Goal: Complete application form: Complete application form

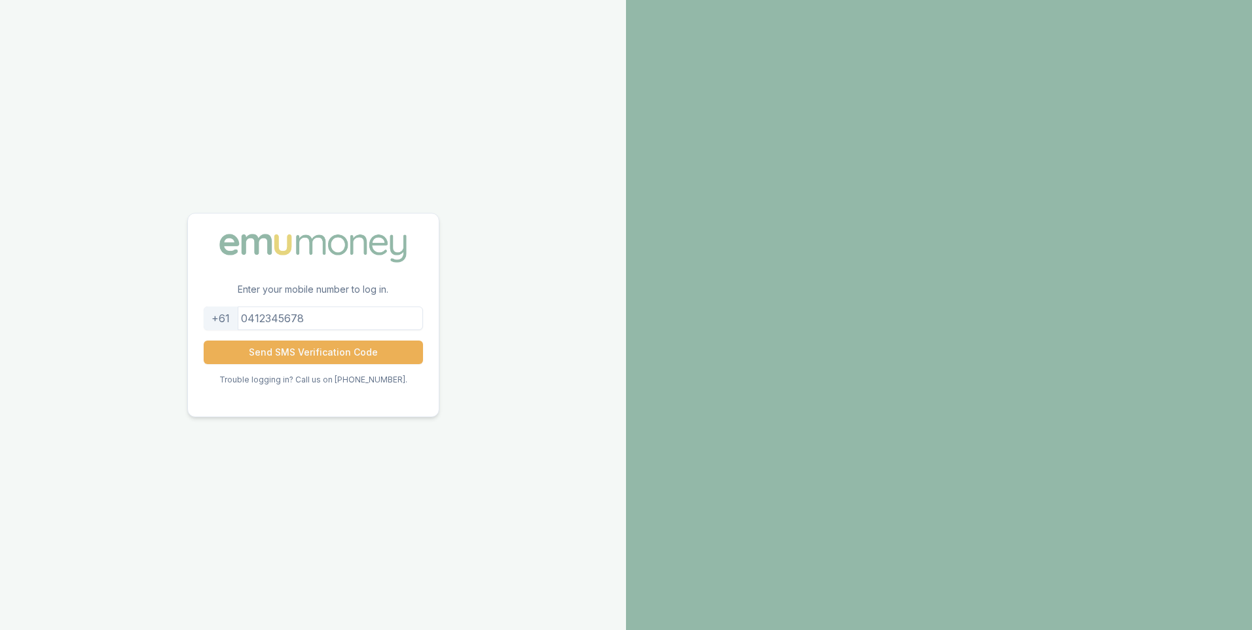
drag, startPoint x: 336, startPoint y: 320, endPoint x: 251, endPoint y: 324, distance: 84.5
click at [251, 324] on input "tel" at bounding box center [313, 319] width 219 height 24
click at [257, 320] on input "0435080088" at bounding box center [313, 319] width 219 height 24
click at [295, 354] on button "Send SMS Verification Code" at bounding box center [313, 353] width 219 height 24
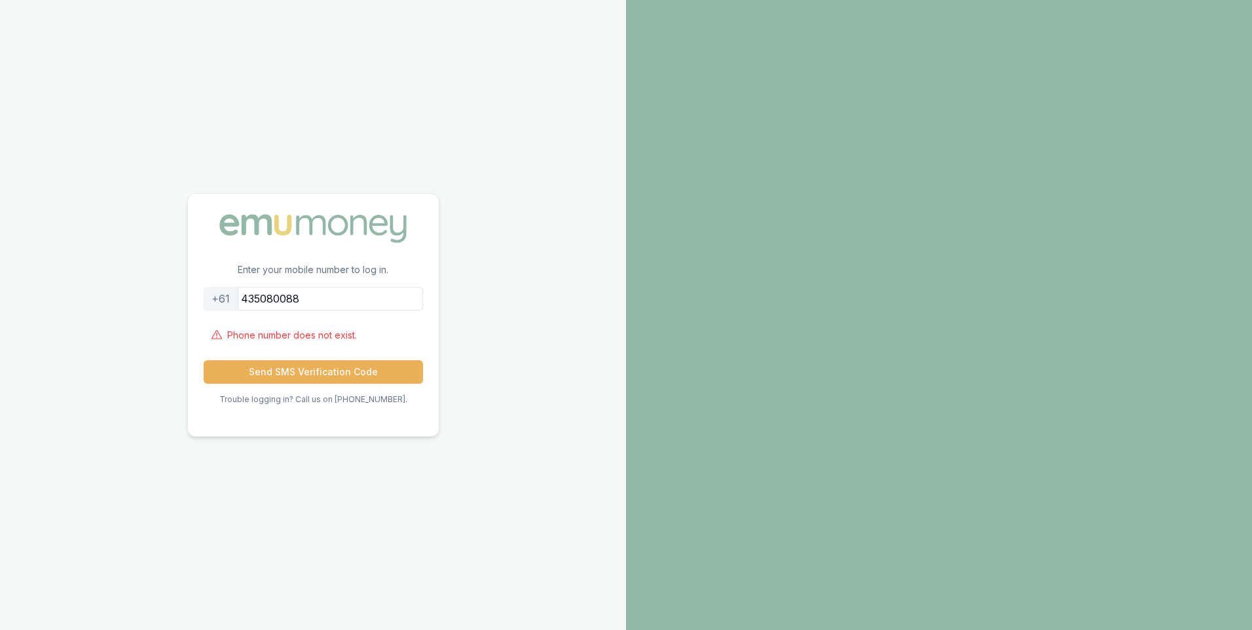
click at [251, 297] on input "435080088" at bounding box center [313, 299] width 219 height 24
click at [293, 375] on button "Send SMS Verification Code" at bounding box center [313, 372] width 219 height 24
click at [323, 300] on input "0435080088" at bounding box center [313, 299] width 219 height 24
type input "0435080099"
click at [327, 374] on button "Send SMS Verification Code" at bounding box center [313, 372] width 219 height 24
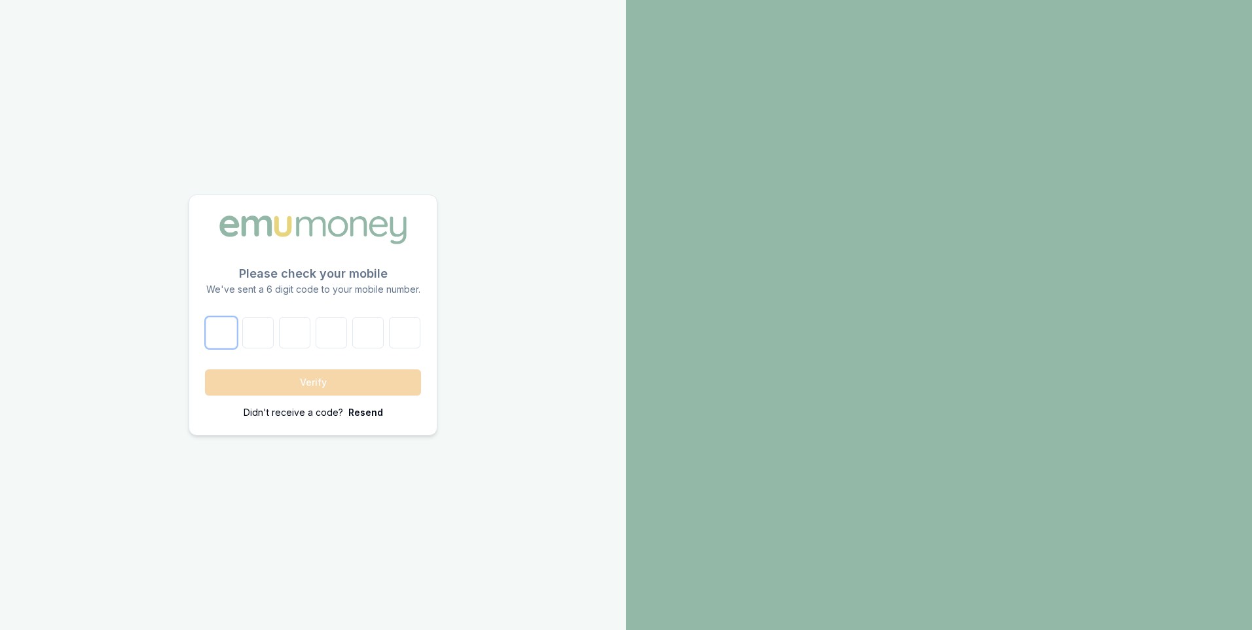
click at [219, 338] on input "number" at bounding box center [221, 332] width 31 height 31
type input "3"
type input "9"
type input "6"
type input "5"
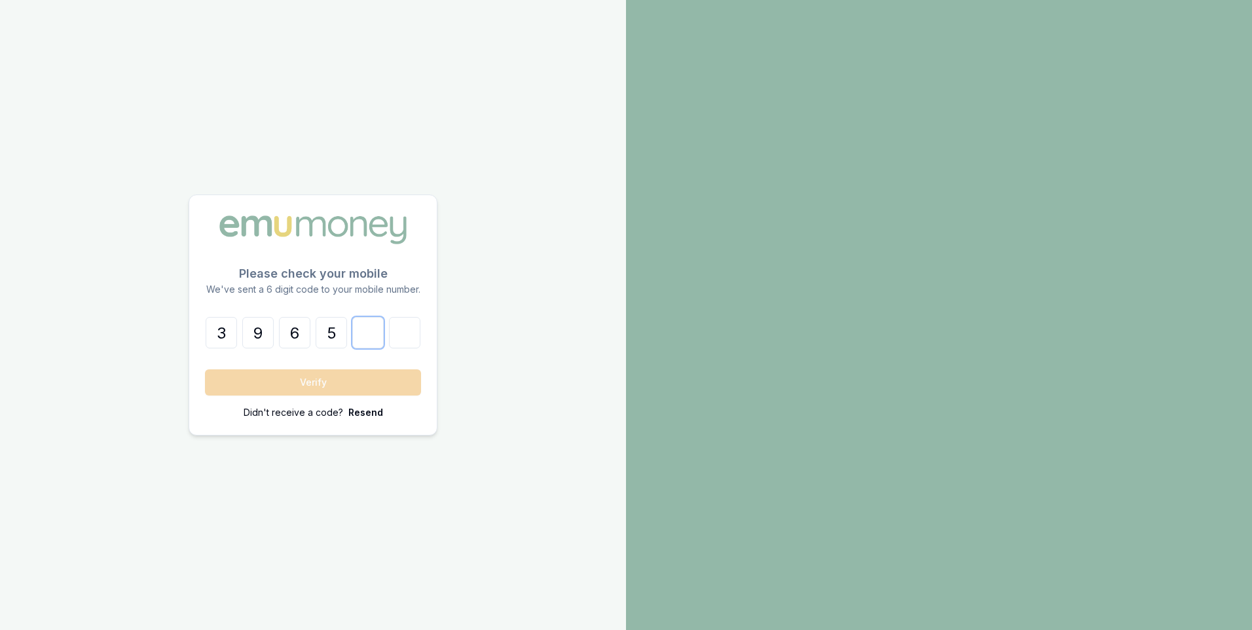
type input "2"
type input "8"
click at [297, 376] on button "Verify" at bounding box center [313, 382] width 216 height 26
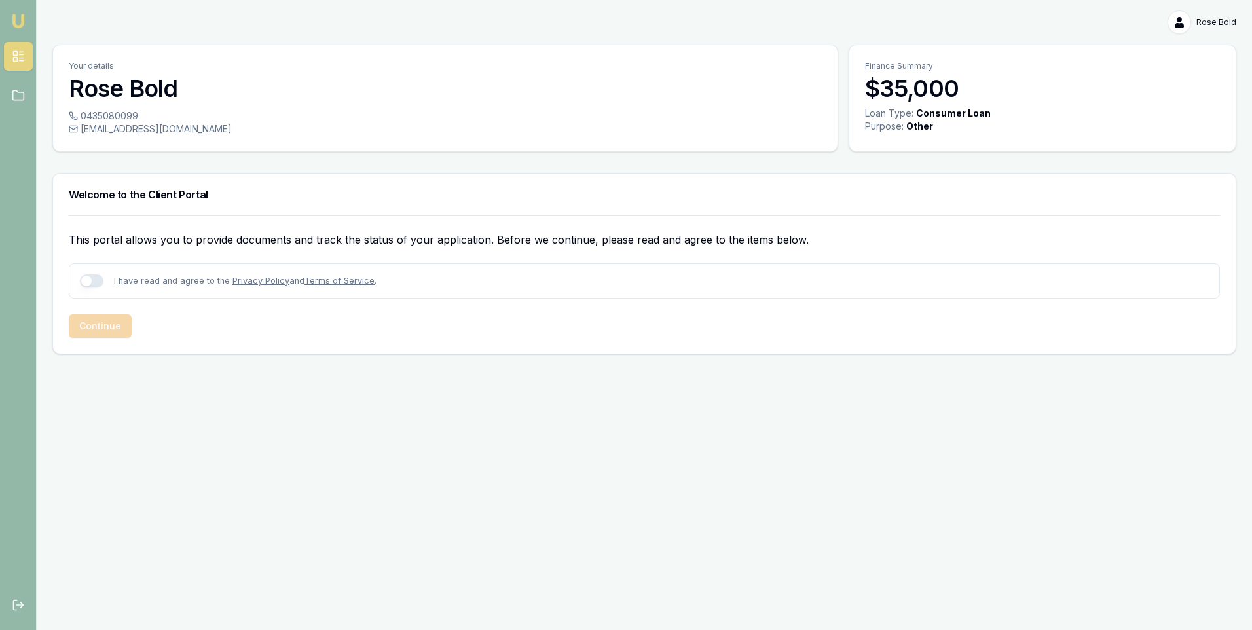
click at [95, 284] on button "button" at bounding box center [92, 280] width 24 height 13
checkbox input "true"
click at [101, 330] on button "Continue" at bounding box center [100, 326] width 63 height 24
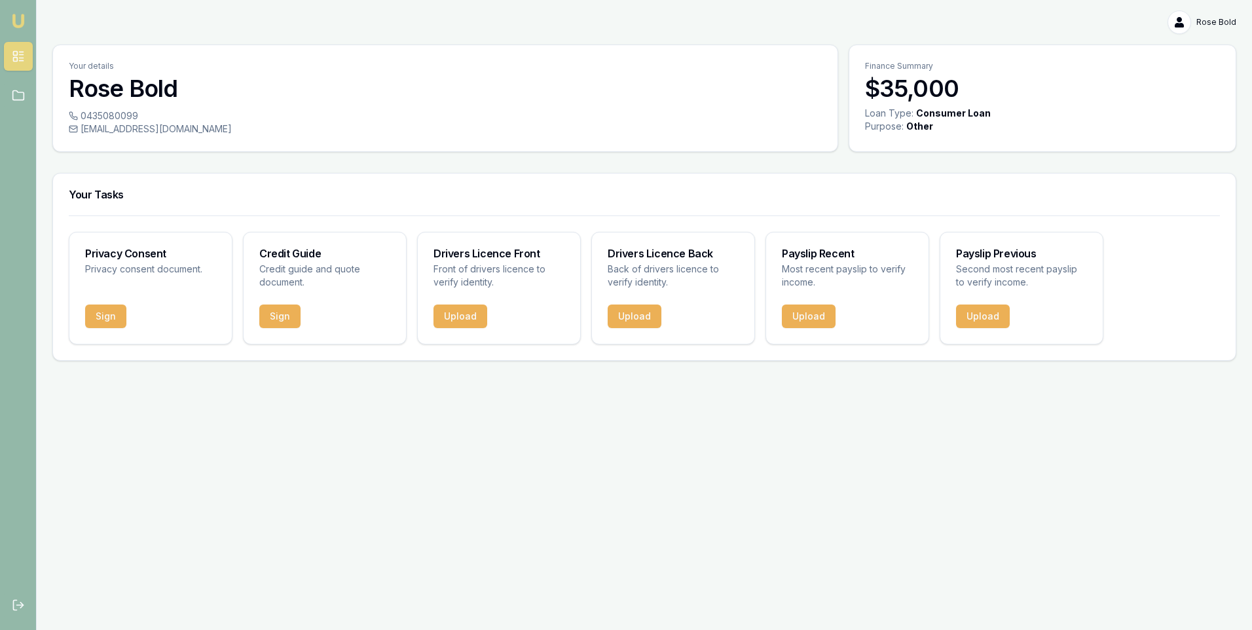
click at [97, 321] on button "Sign" at bounding box center [105, 317] width 41 height 24
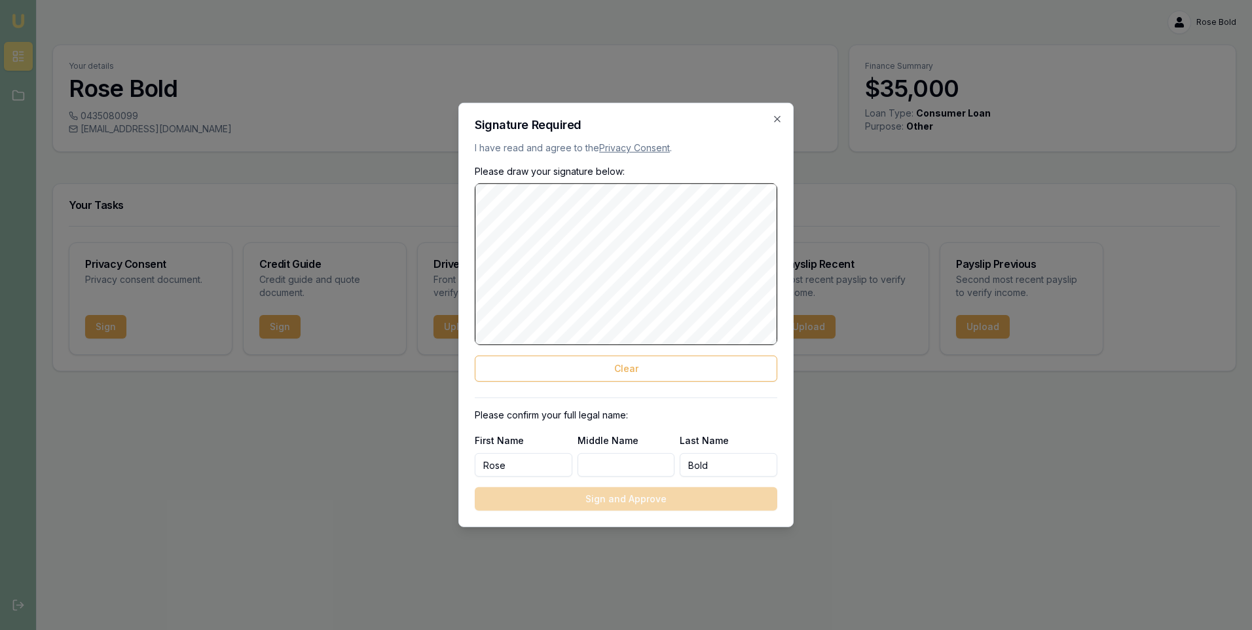
click at [715, 466] on input "Bold" at bounding box center [729, 465] width 98 height 24
type input "[PERSON_NAME]"
click at [515, 465] on input "Rose" at bounding box center [524, 465] width 98 height 24
type input "Rosy"
click at [655, 367] on button "Clear" at bounding box center [626, 369] width 303 height 26
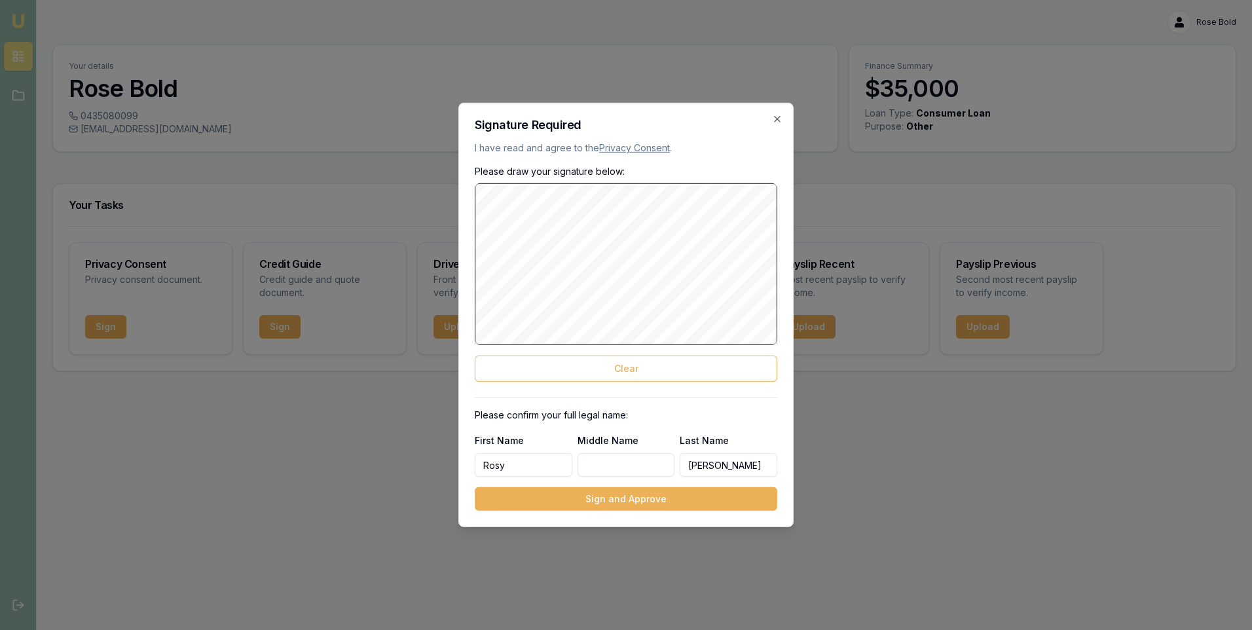
click at [587, 369] on button "Clear" at bounding box center [626, 369] width 303 height 26
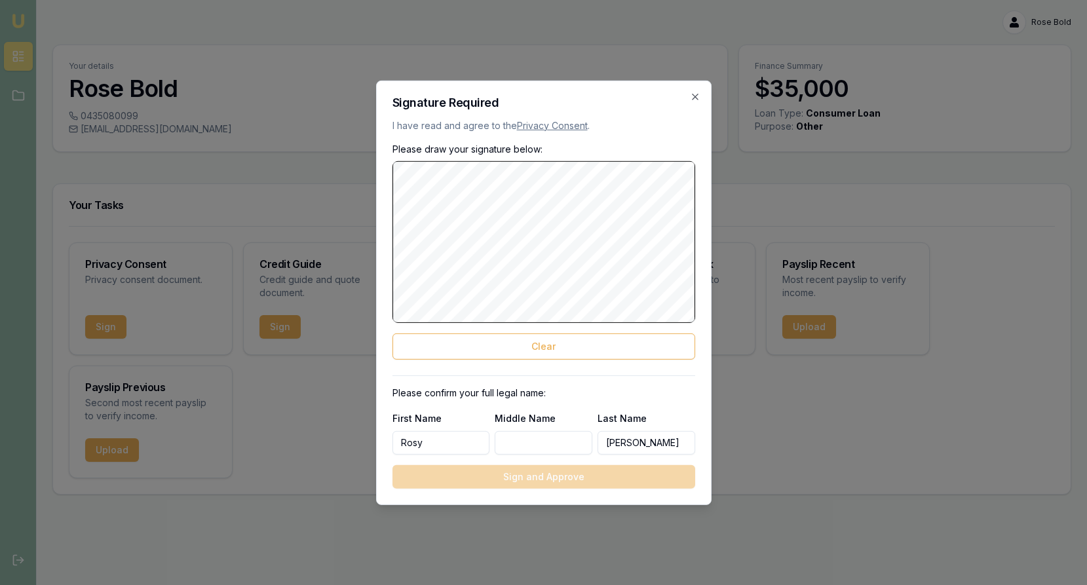
click at [781, 430] on div at bounding box center [543, 292] width 1087 height 585
click at [782, 426] on div "Privacy Consent Privacy consent document. Sign Credit Guide Credit guide and qu…" at bounding box center [562, 360] width 986 height 236
click at [783, 418] on div "Privacy Consent Privacy consent document. Sign Credit Guide Credit guide and qu…" at bounding box center [562, 360] width 986 height 236
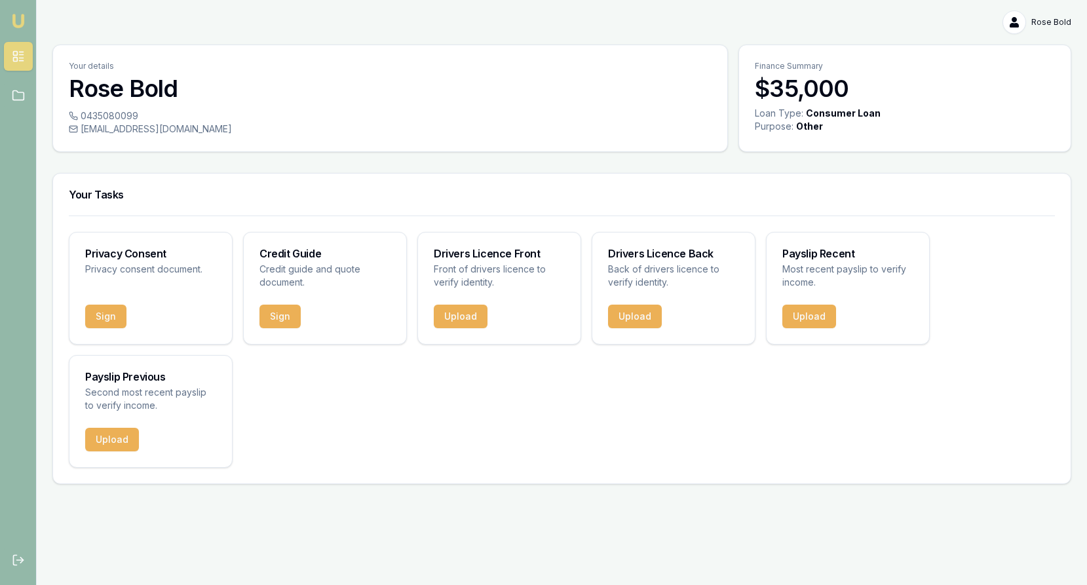
click at [103, 318] on button "Sign" at bounding box center [105, 317] width 41 height 24
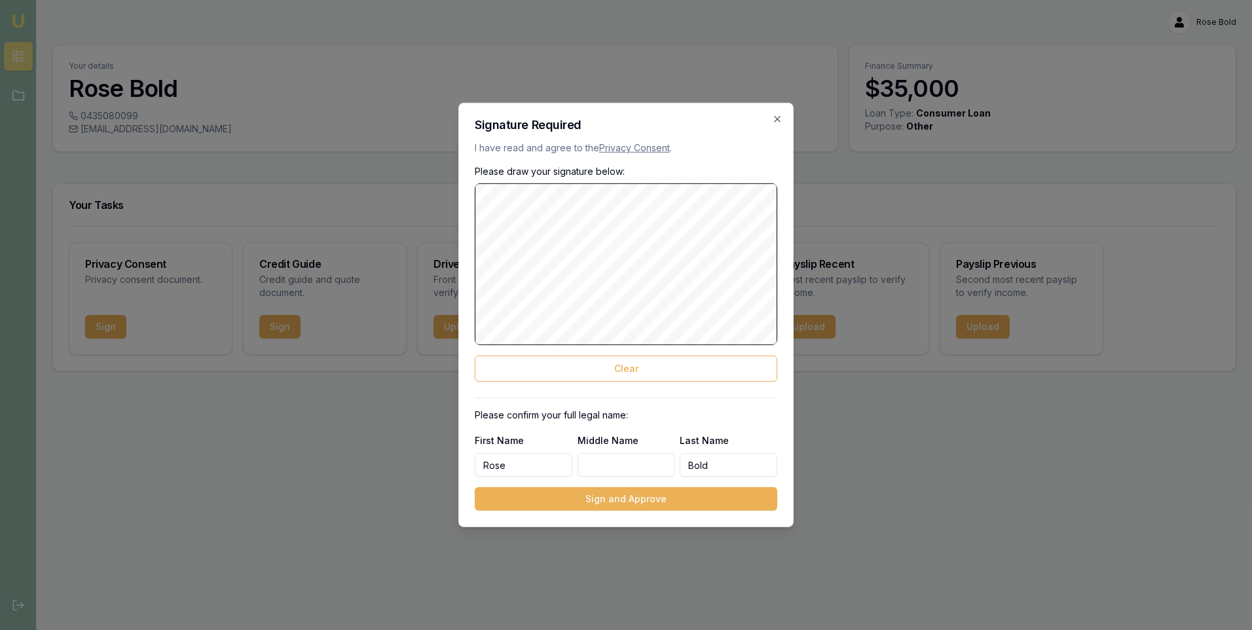
click at [603, 369] on button "Clear" at bounding box center [626, 369] width 303 height 26
click at [623, 367] on button "Clear" at bounding box center [626, 369] width 303 height 26
click at [601, 372] on button "Clear" at bounding box center [626, 369] width 303 height 26
drag, startPoint x: 598, startPoint y: 368, endPoint x: 589, endPoint y: 354, distance: 16.5
click at [597, 367] on button "Clear" at bounding box center [626, 369] width 303 height 26
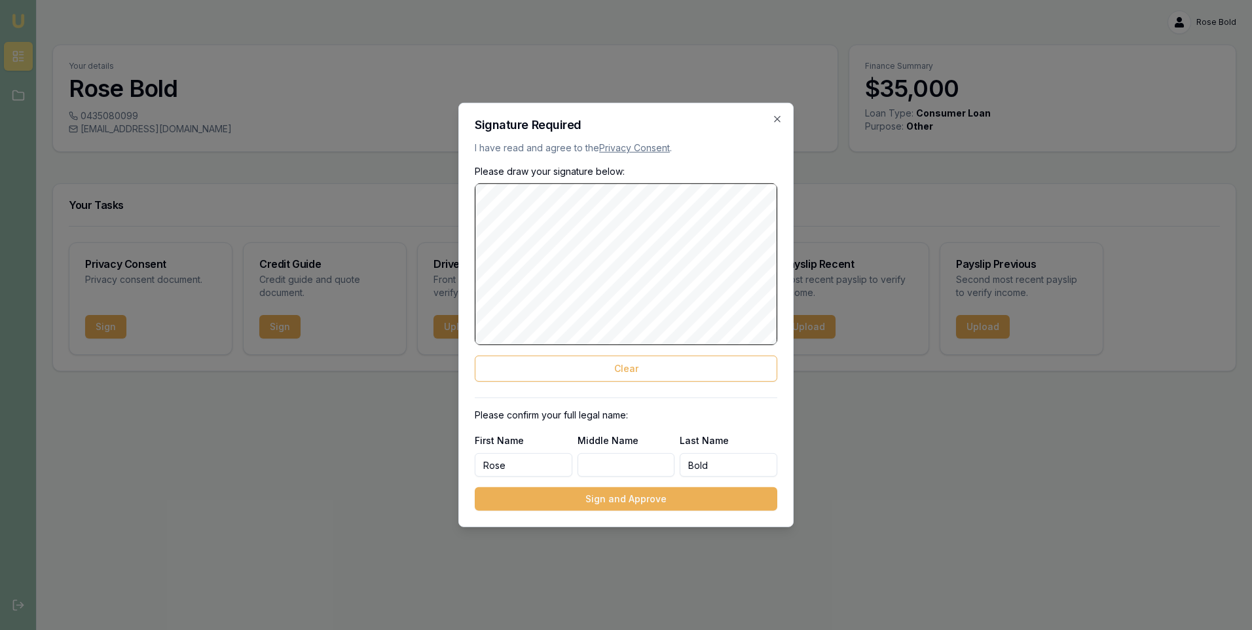
click at [599, 372] on button "Clear" at bounding box center [626, 369] width 303 height 26
drag, startPoint x: 600, startPoint y: 373, endPoint x: 572, endPoint y: 359, distance: 30.8
click at [599, 371] on button "Clear" at bounding box center [626, 369] width 303 height 26
drag, startPoint x: 590, startPoint y: 367, endPoint x: 568, endPoint y: 354, distance: 25.8
click at [589, 367] on button "Clear" at bounding box center [626, 369] width 303 height 26
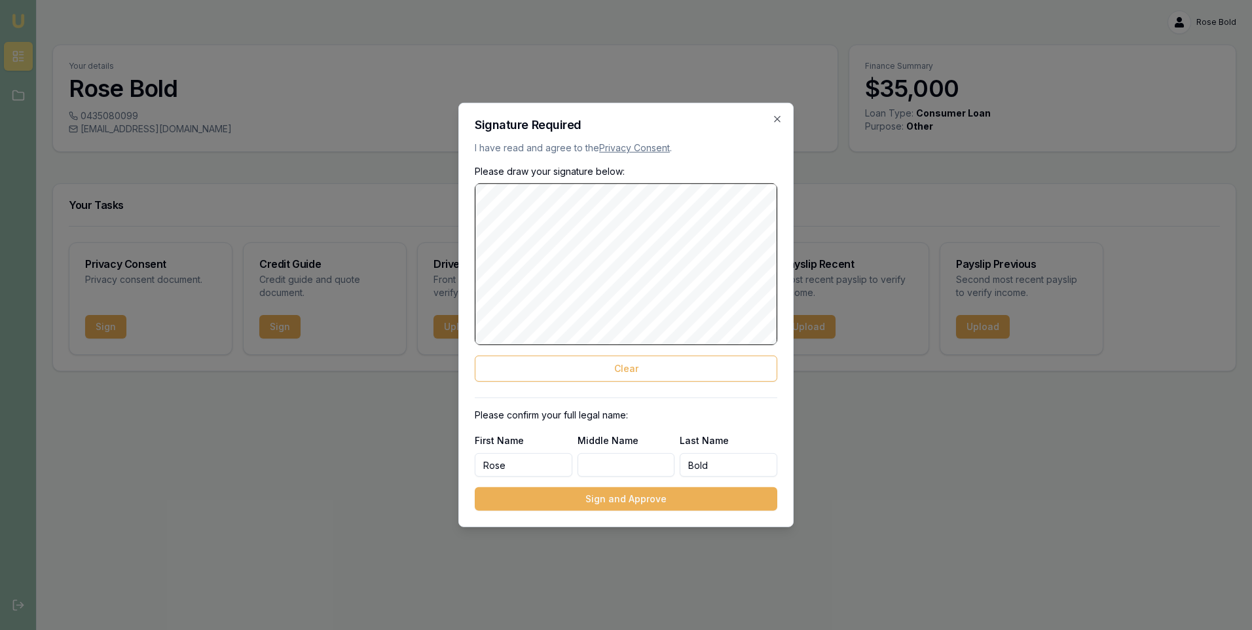
click at [474, 257] on div "Signature Required I have read and agree to the Privacy Consent . Please draw y…" at bounding box center [625, 315] width 335 height 424
click at [504, 461] on input "Rose" at bounding box center [524, 465] width 98 height 24
type input "Rosy"
click at [711, 462] on input "Bold" at bounding box center [729, 465] width 98 height 24
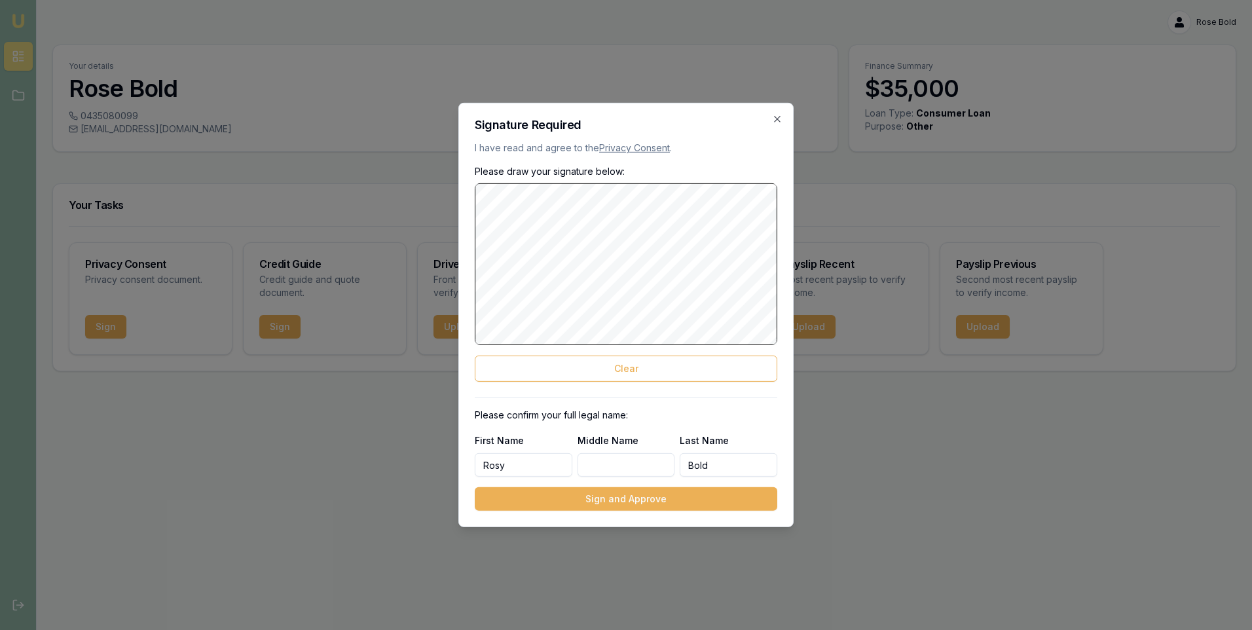
type input "[PERSON_NAME]"
click at [615, 500] on button "Sign and Approve" at bounding box center [626, 499] width 303 height 24
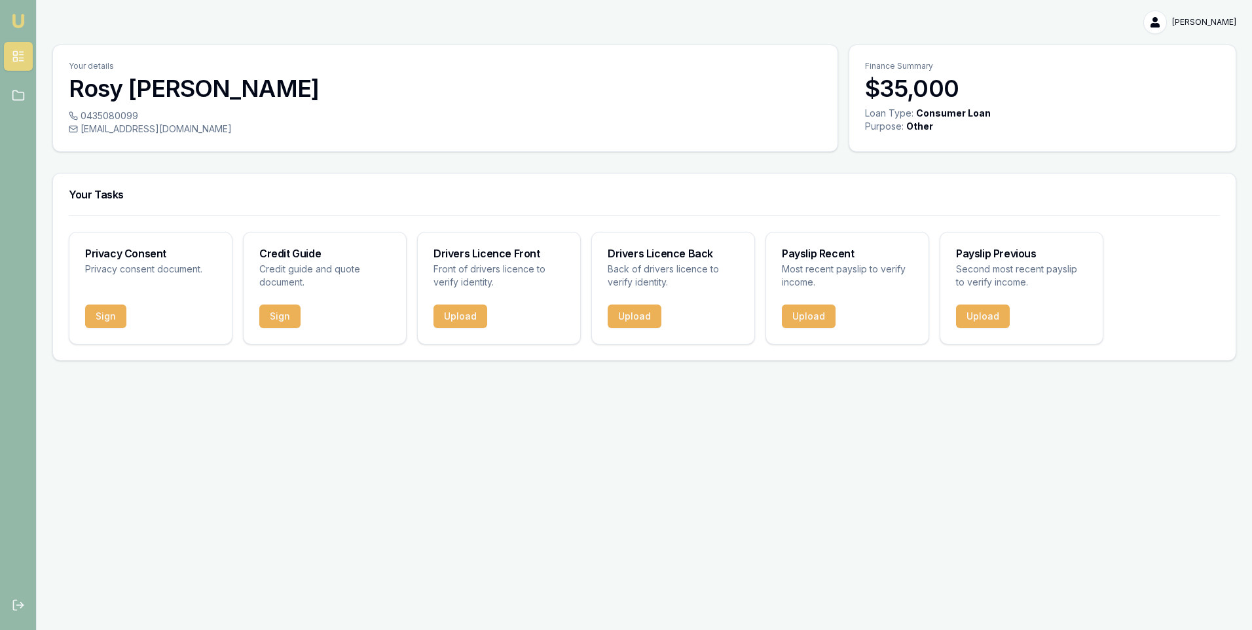
click at [113, 320] on button "Sign" at bounding box center [105, 317] width 41 height 24
click at [281, 320] on button "Sign" at bounding box center [279, 317] width 41 height 24
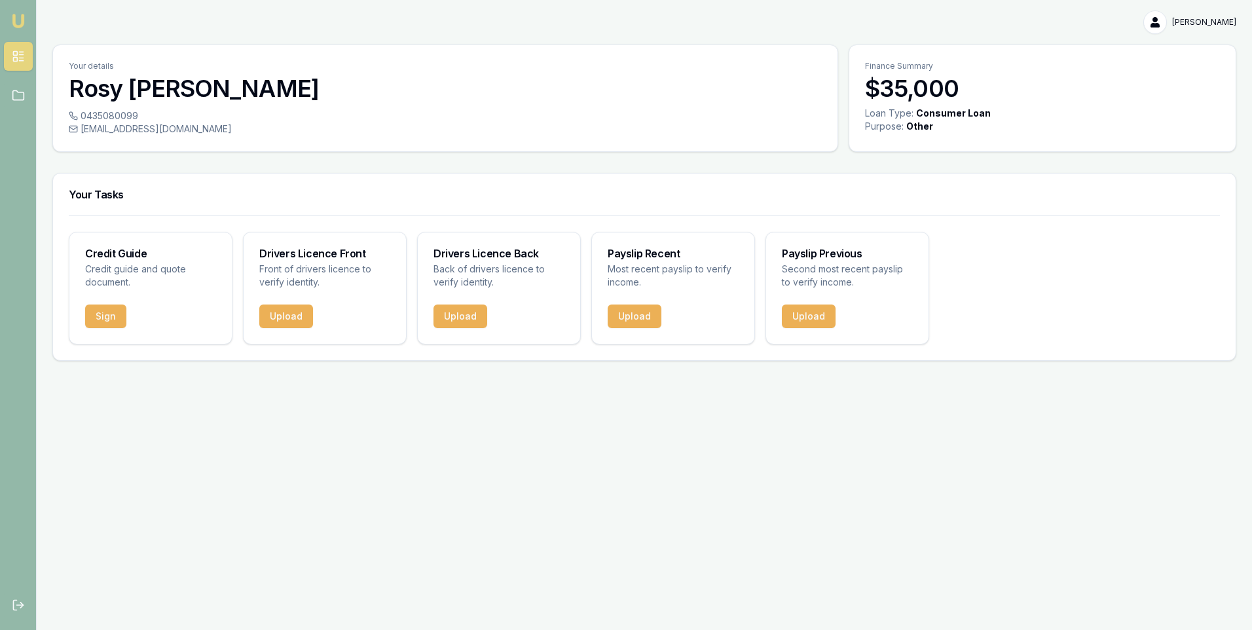
click at [103, 314] on button "Sign" at bounding box center [105, 317] width 41 height 24
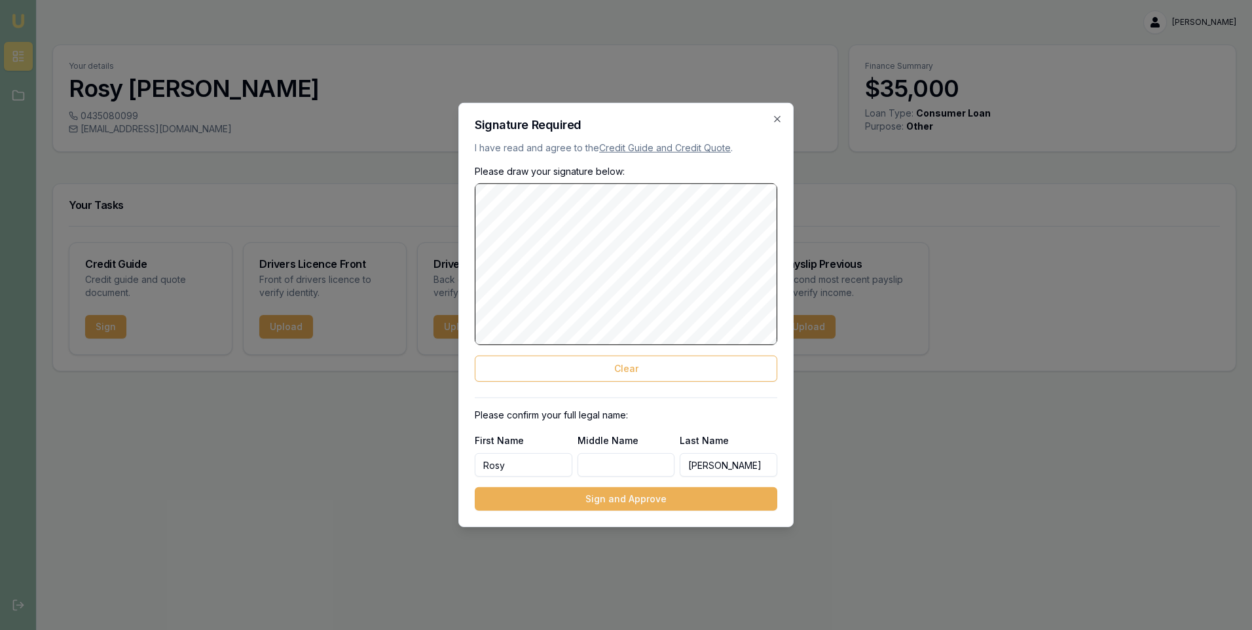
click at [777, 263] on div "Signature Required I have read and agree to the Credit Guide and Credit Quote .…" at bounding box center [625, 315] width 335 height 424
click at [642, 497] on button "Sign and Approve" at bounding box center [626, 499] width 303 height 24
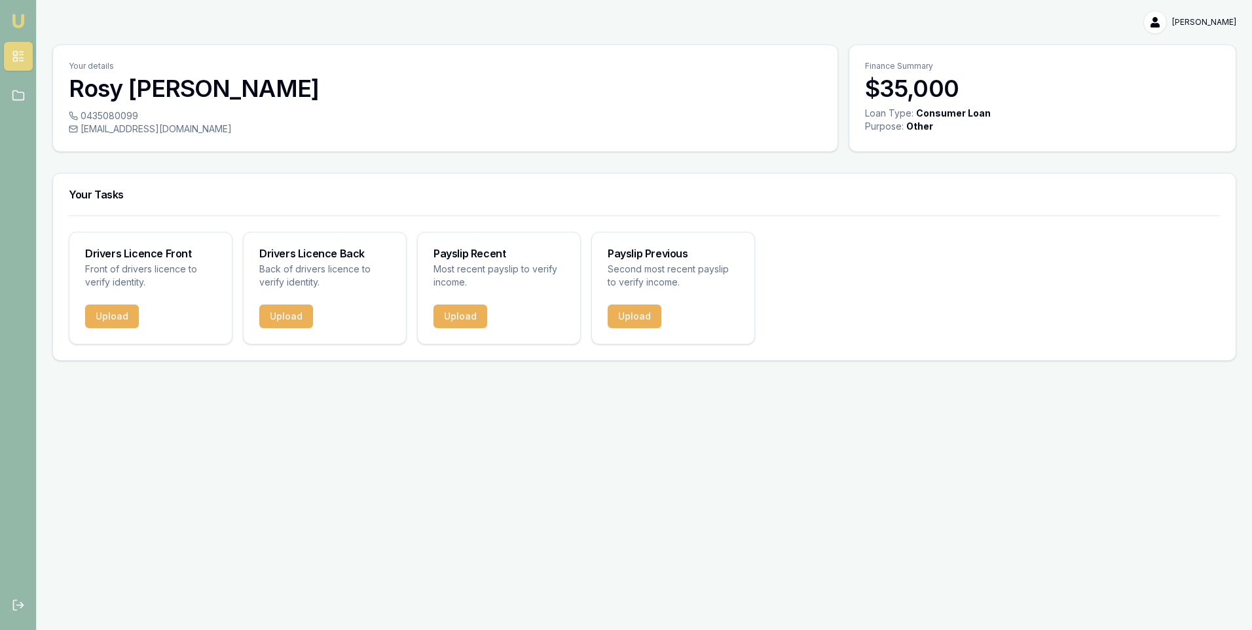
click at [114, 316] on button "Upload" at bounding box center [112, 317] width 54 height 24
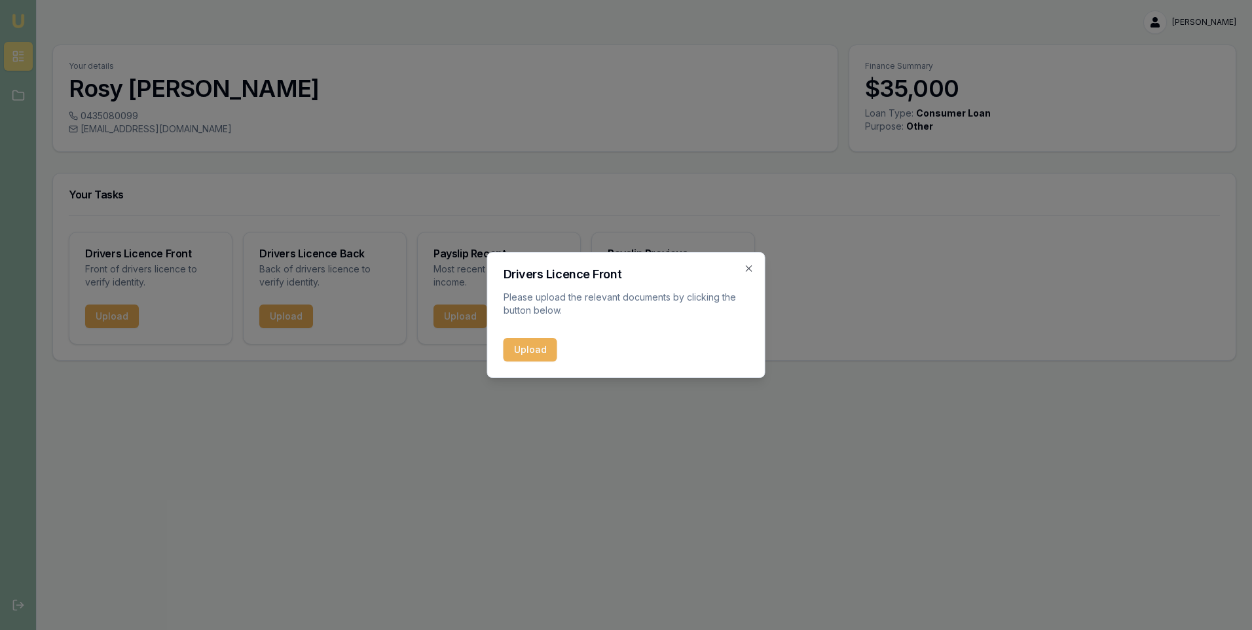
click at [527, 352] on button "Upload" at bounding box center [531, 350] width 54 height 24
